Goal: Transaction & Acquisition: Download file/media

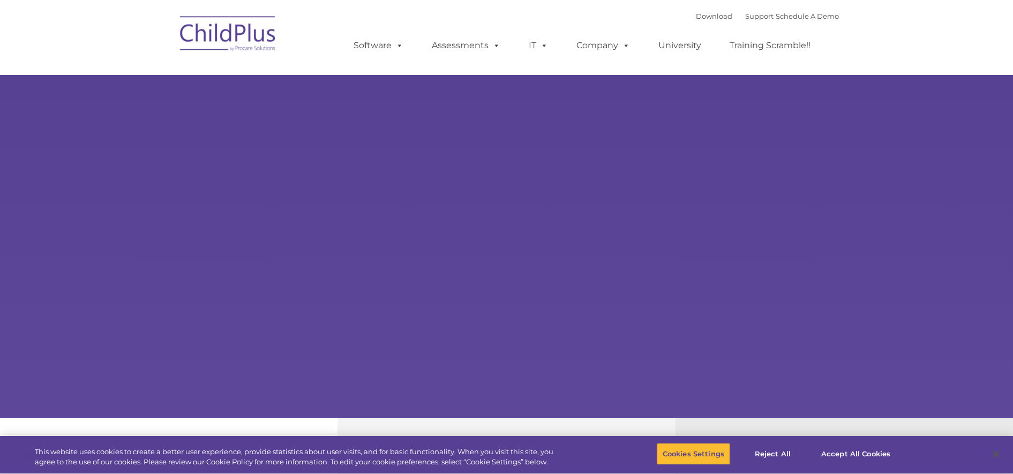
select select "MEDIUM"
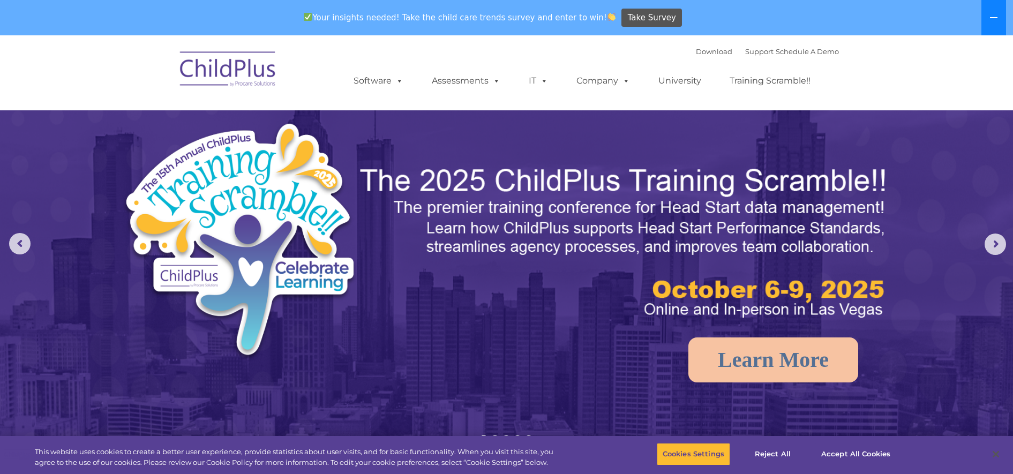
click at [1000, 14] on button at bounding box center [993, 17] width 25 height 35
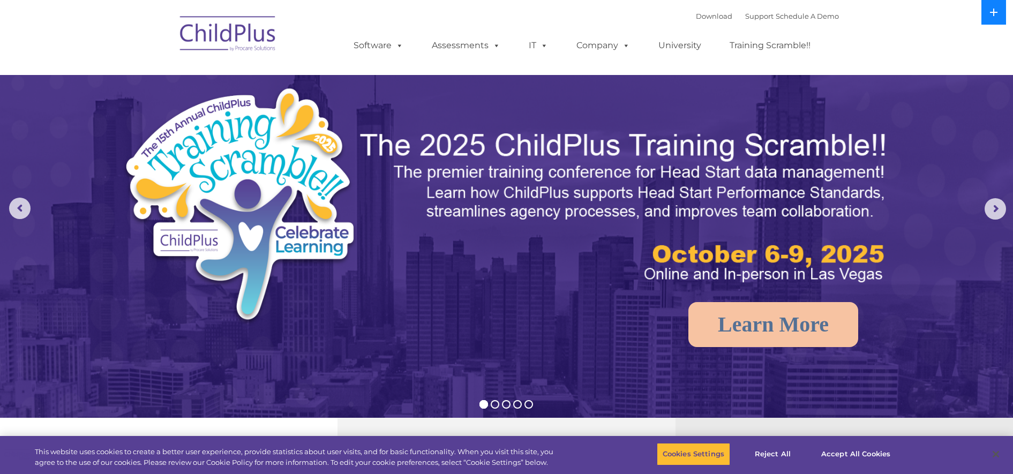
click at [1000, 14] on button at bounding box center [993, 12] width 25 height 25
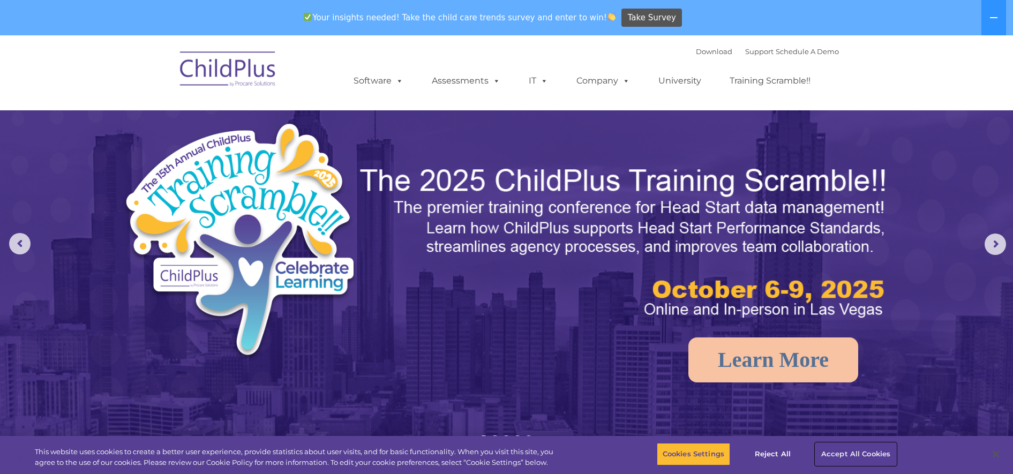
click at [845, 461] on button "Accept All Cookies" at bounding box center [855, 454] width 81 height 22
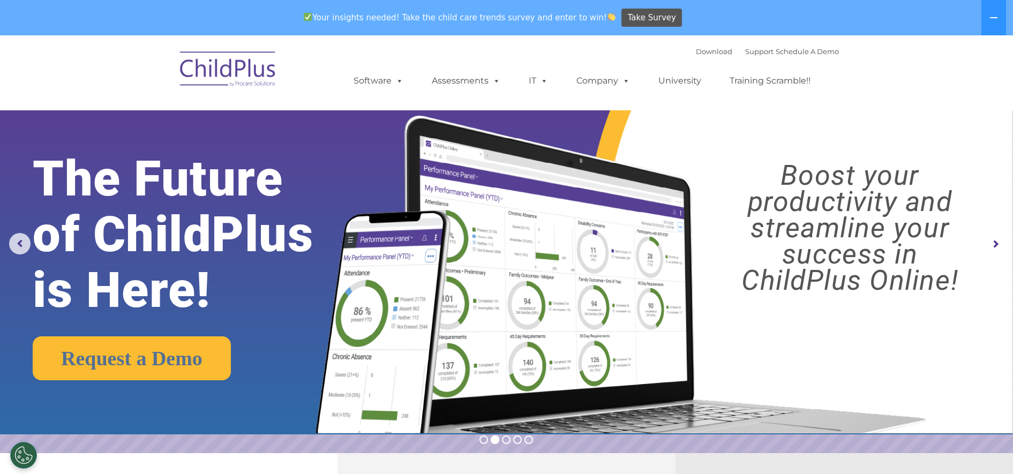
click at [217, 72] on img at bounding box center [228, 71] width 107 height 54
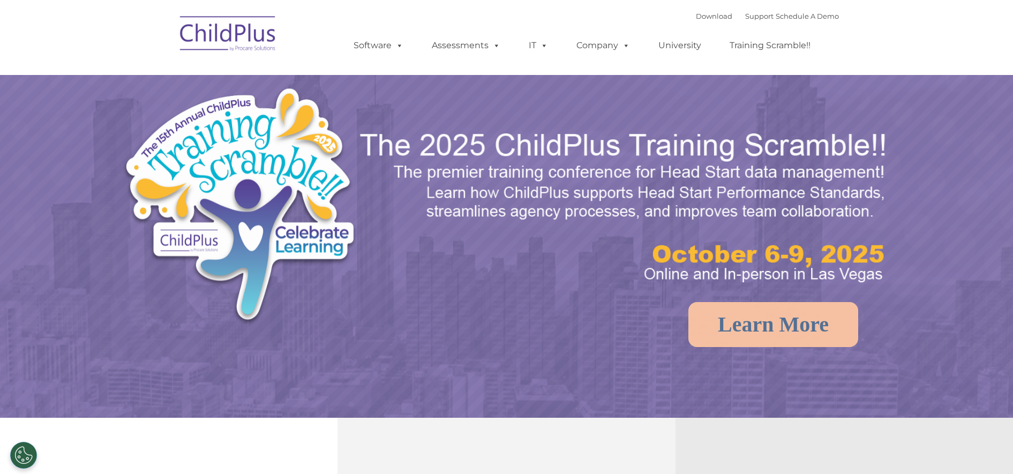
select select "MEDIUM"
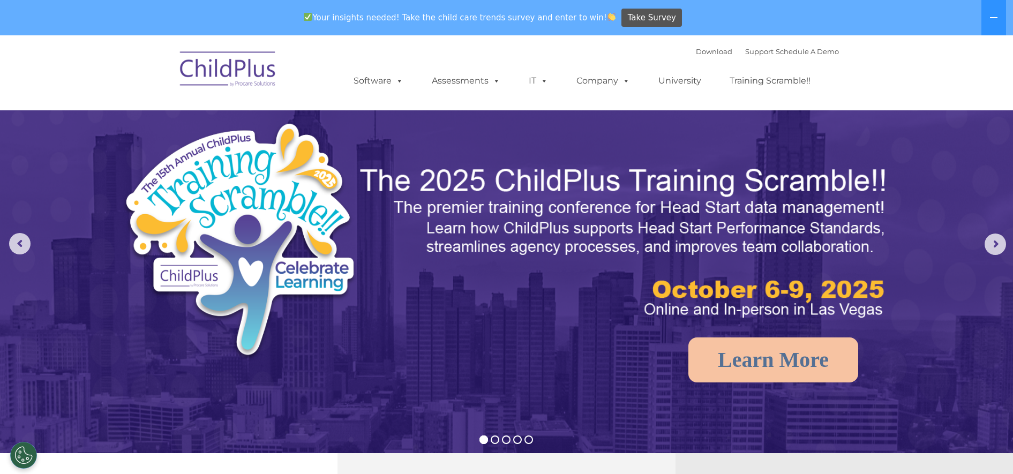
click at [712, 56] on div "Download Support | Schedule A Demo " at bounding box center [767, 51] width 143 height 16
click at [710, 52] on link "Download" at bounding box center [714, 51] width 36 height 9
